Goal: Transaction & Acquisition: Download file/media

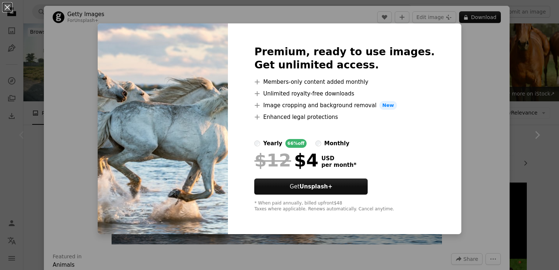
scroll to position [104, 0]
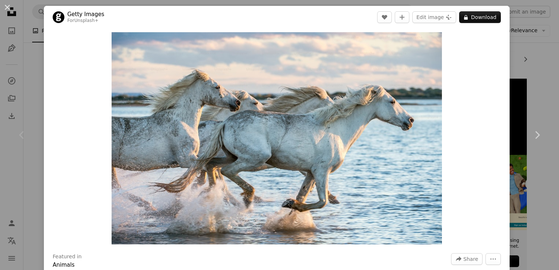
click at [515, 63] on div "An X shape Chevron left Chevron right Getty Images For Unsplash+ A heart A plus…" at bounding box center [279, 135] width 559 height 270
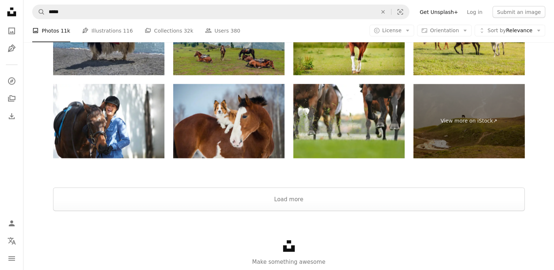
scroll to position [1403, 0]
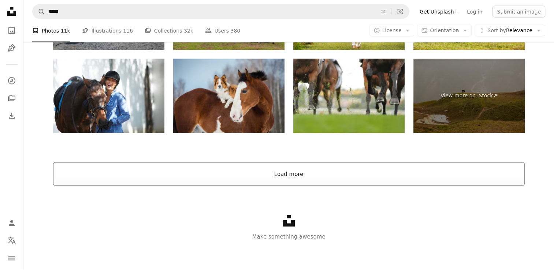
click at [296, 180] on button "Load more" at bounding box center [288, 173] width 471 height 23
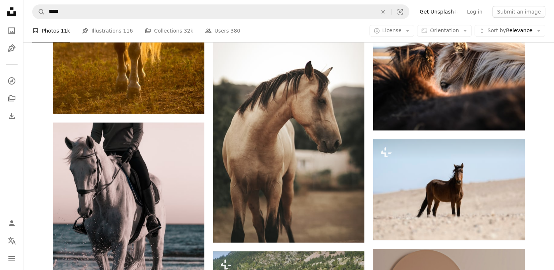
scroll to position [3199, 0]
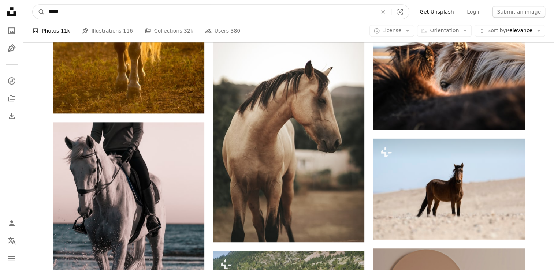
click at [67, 8] on input "*****" at bounding box center [210, 12] width 330 height 14
type input "*"
type input "*****"
click at [33, 5] on button "A magnifying glass" at bounding box center [39, 12] width 12 height 14
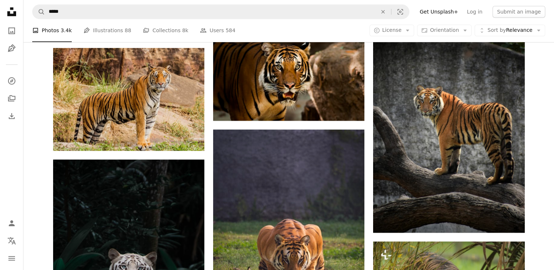
scroll to position [581, 0]
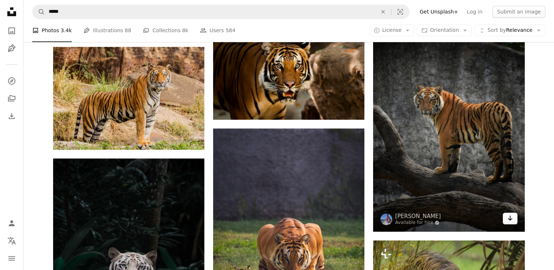
click at [509, 219] on icon "Download" at bounding box center [509, 217] width 5 height 5
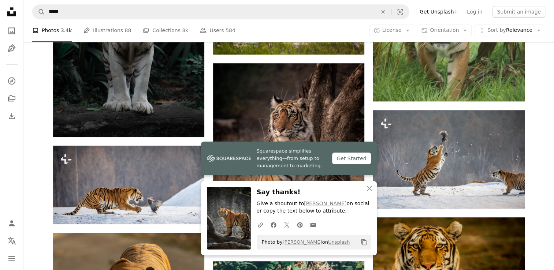
scroll to position [875, 0]
